Goal: Find specific page/section: Find specific page/section

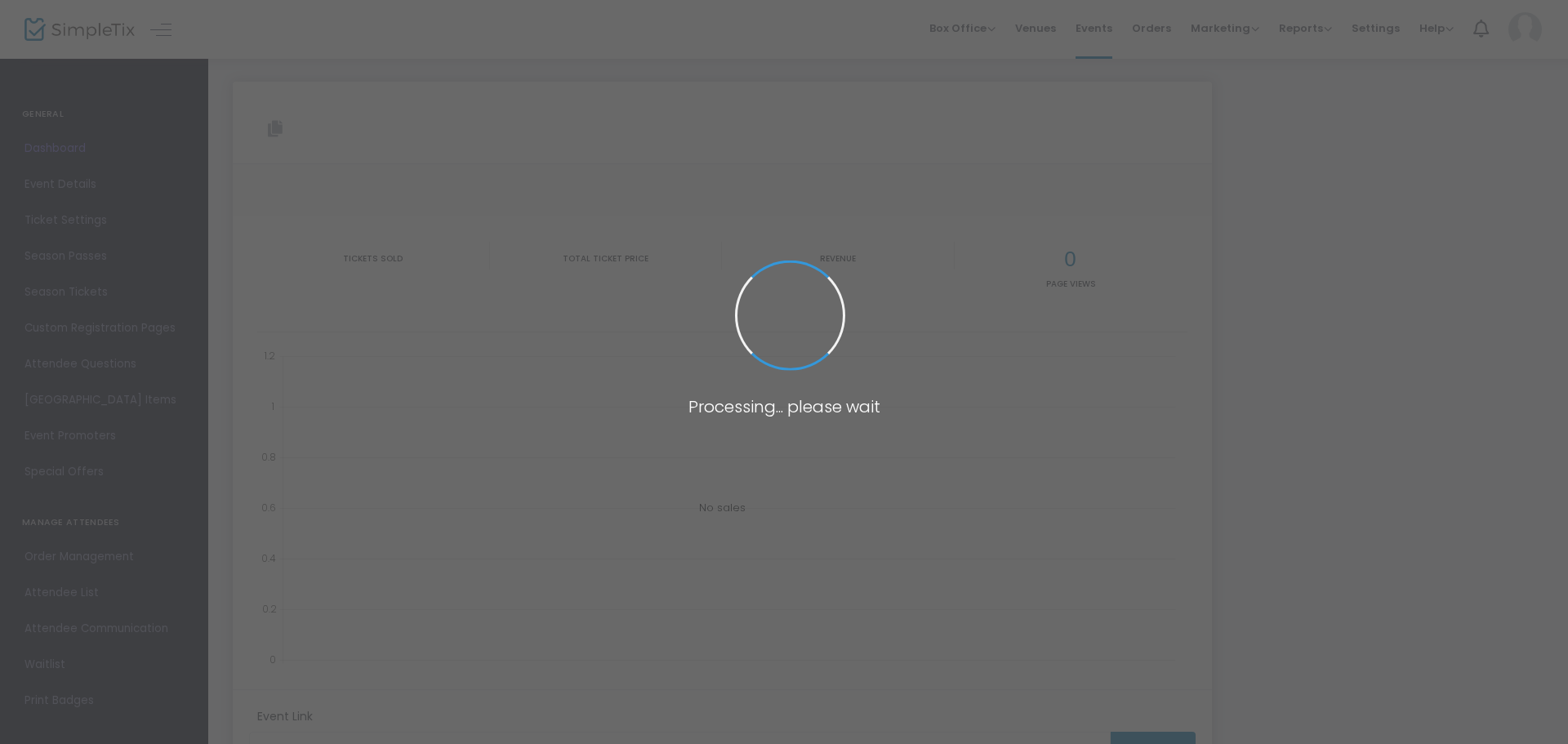
type input "[URL][DOMAIN_NAME][PERSON_NAME]"
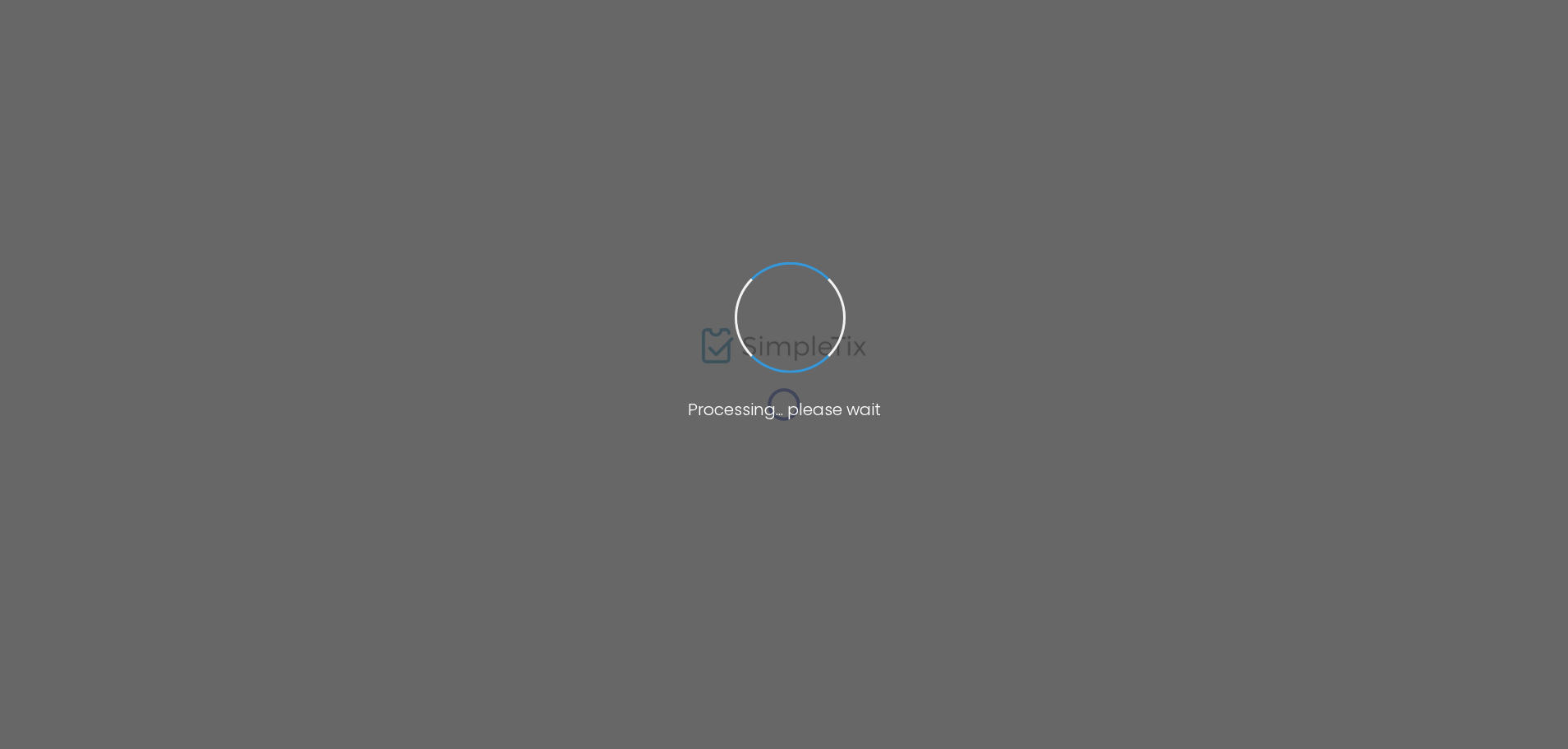
type input "[URL][DOMAIN_NAME][PERSON_NAME]"
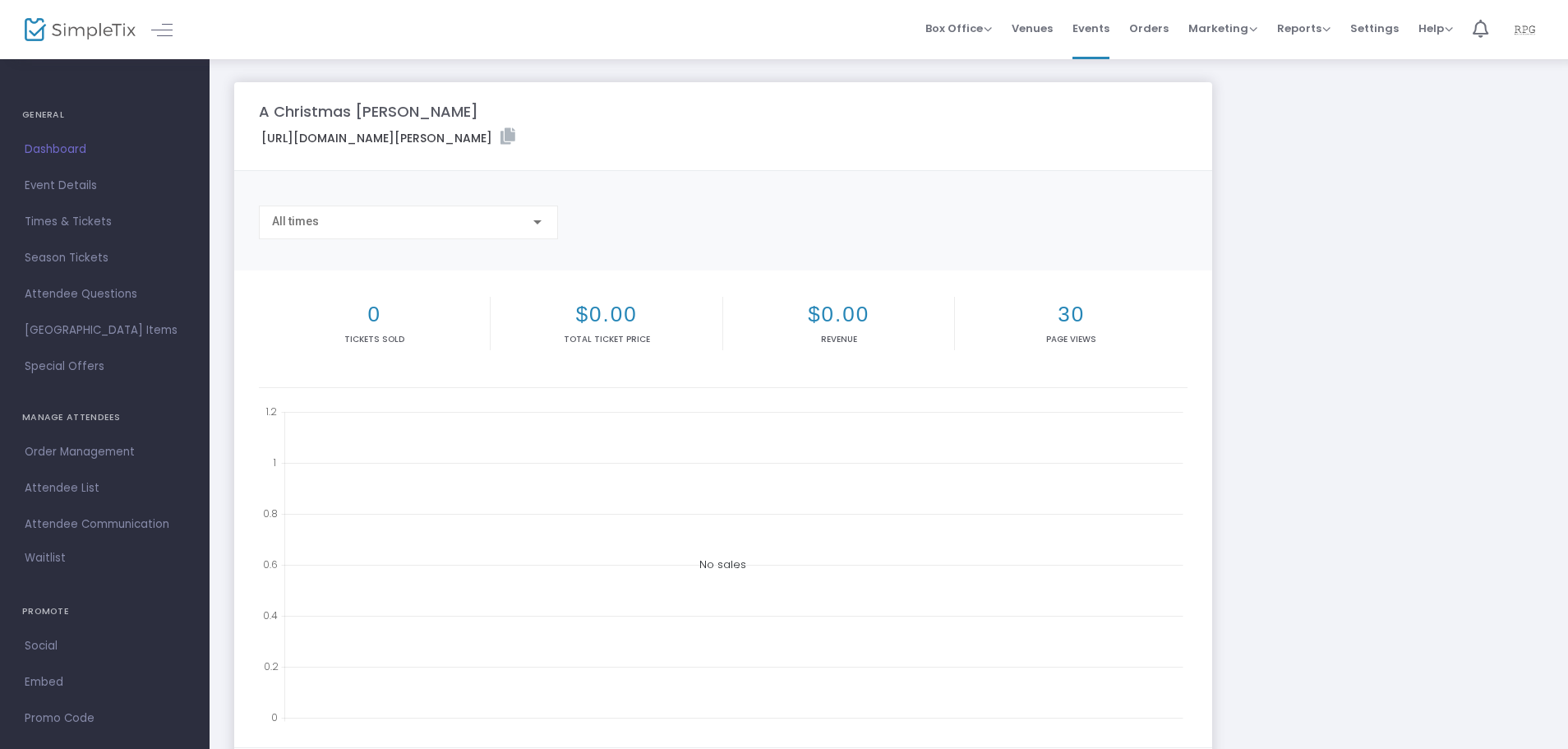
click at [81, 27] on img at bounding box center [80, 30] width 111 height 23
